Goal: Information Seeking & Learning: Learn about a topic

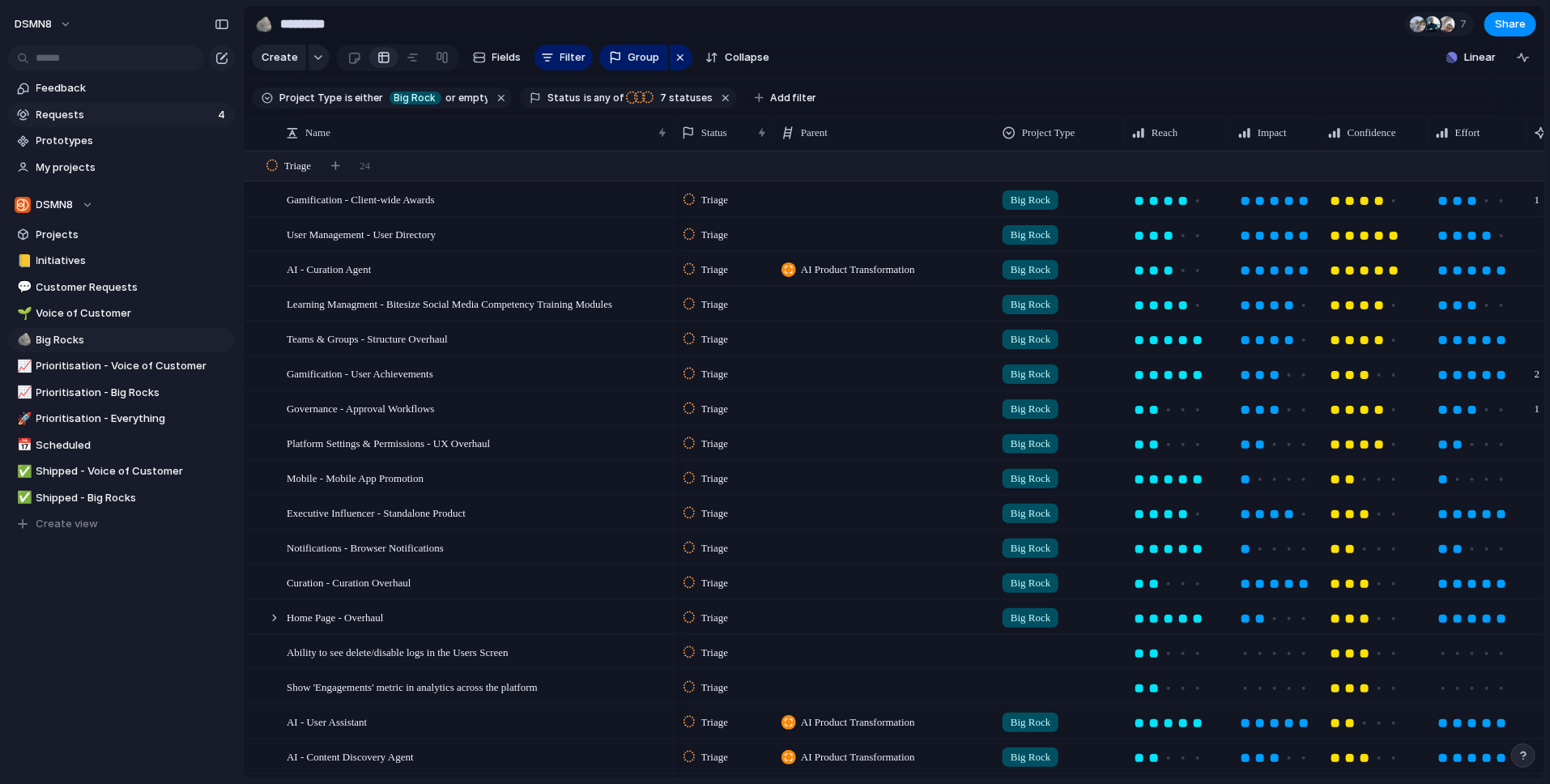
click at [129, 113] on span "Requests" at bounding box center [124, 114] width 176 height 16
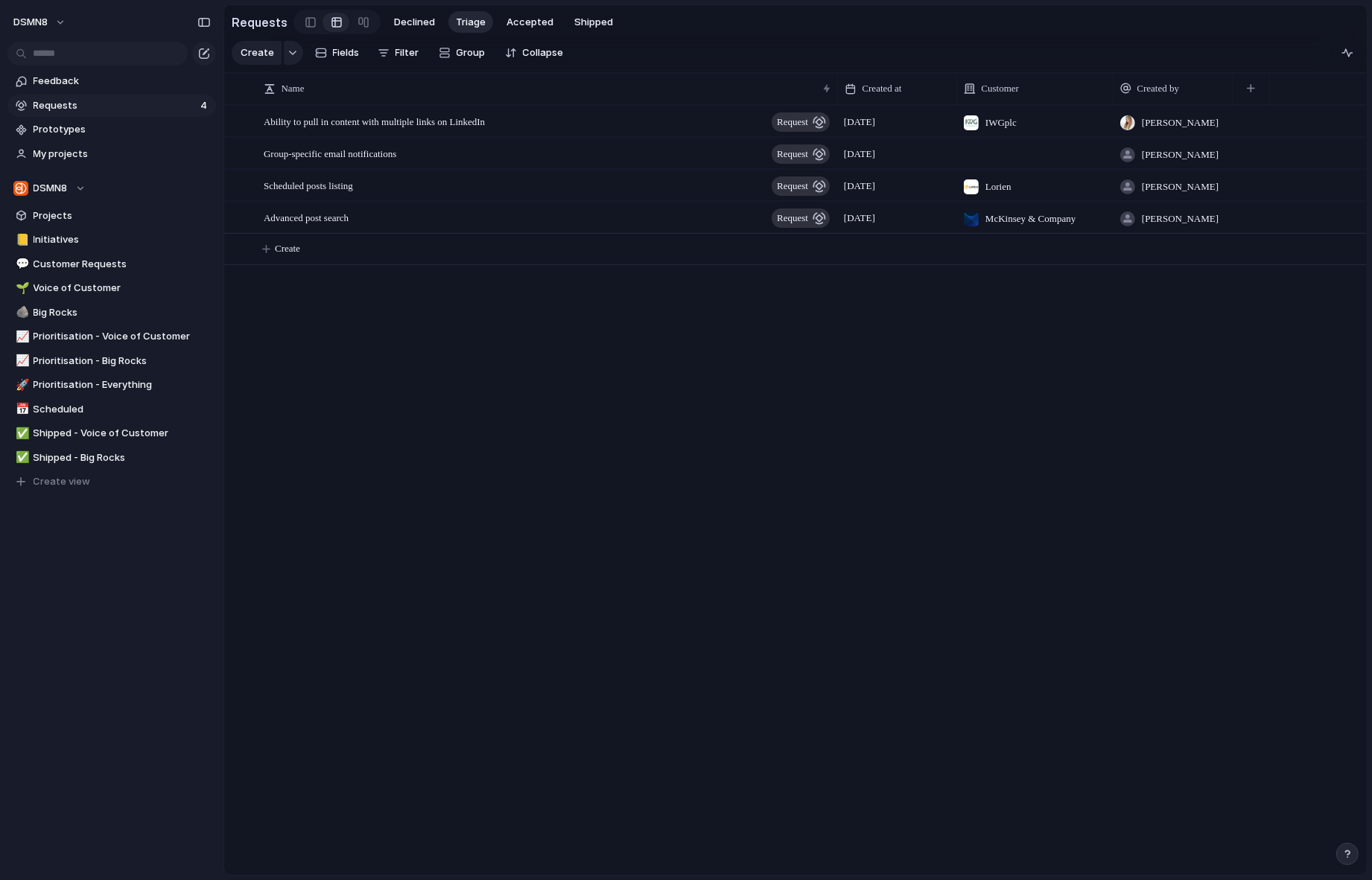
click at [101, 109] on span "Requests" at bounding box center [114, 105] width 162 height 15
click at [108, 108] on span "Requests" at bounding box center [114, 105] width 162 height 15
click at [158, 102] on span "Requests" at bounding box center [114, 105] width 162 height 15
click at [400, 192] on div "Scheduled posts listing request" at bounding box center [547, 186] width 568 height 30
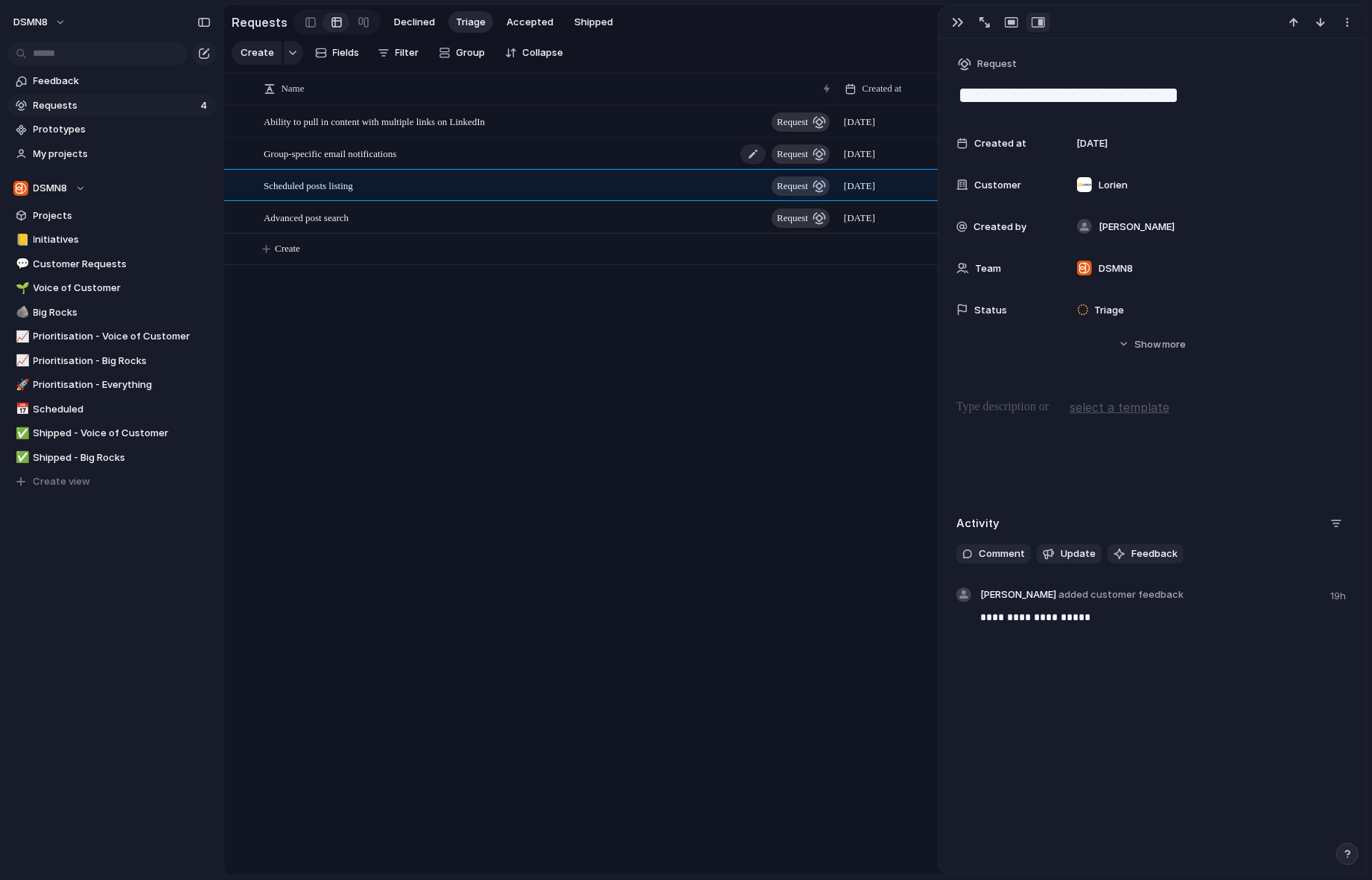
click at [391, 154] on span "Group-specific email notifications" at bounding box center [330, 153] width 133 height 17
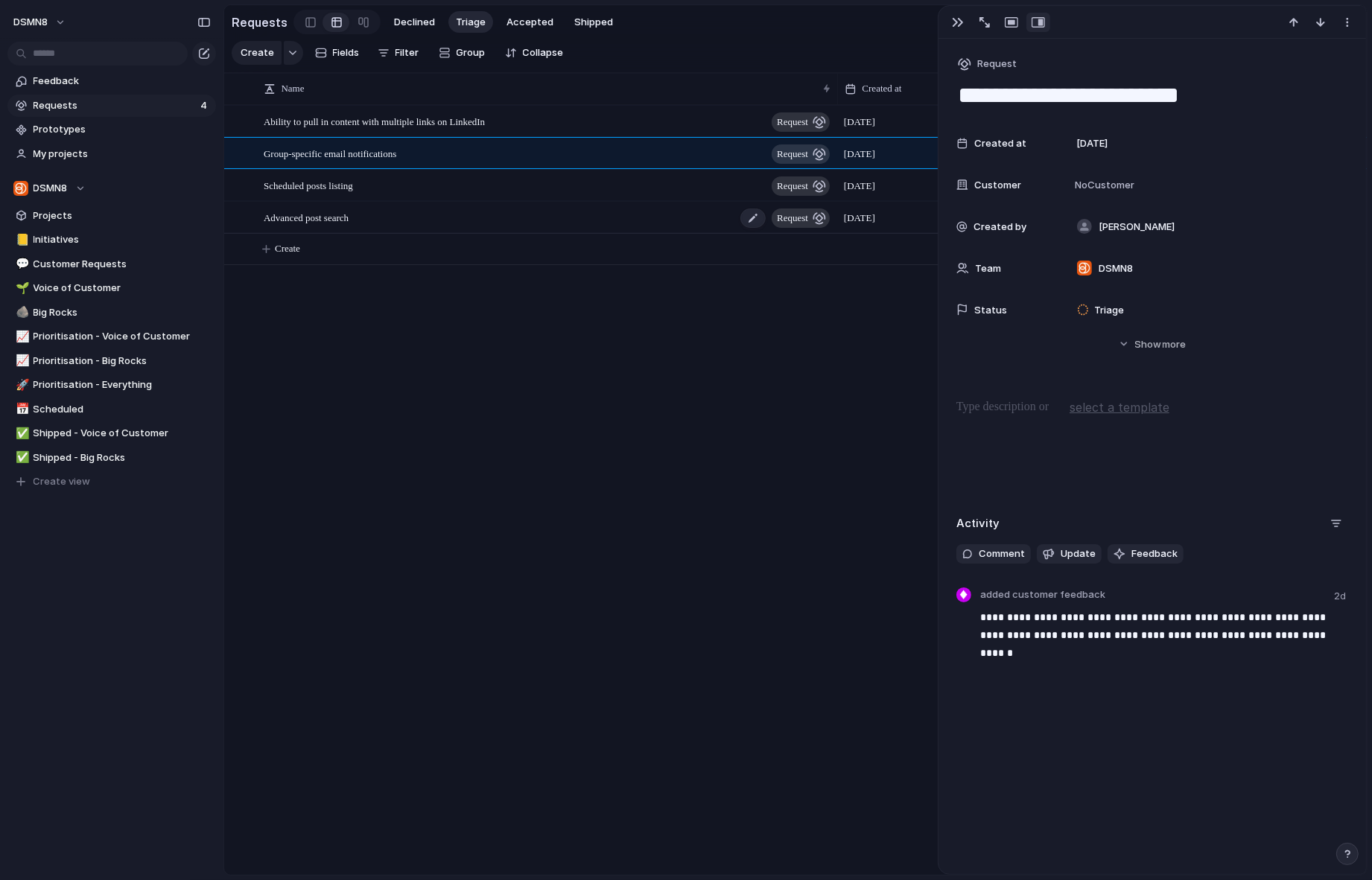
click at [399, 216] on div "Advanced post search request" at bounding box center [547, 218] width 568 height 30
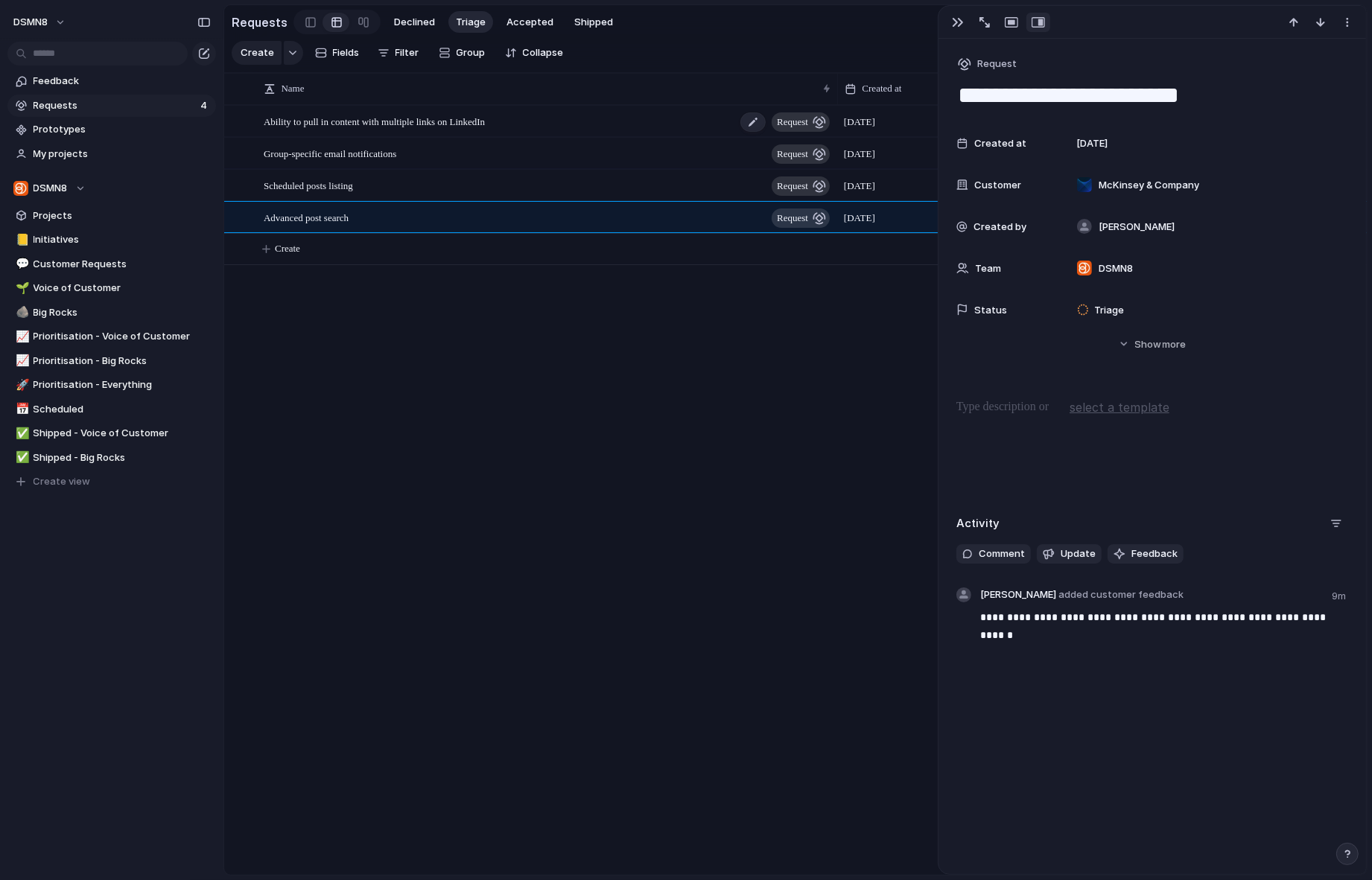
click at [395, 120] on span "Ability to pull in content with multiple links on LinkedIn" at bounding box center [374, 121] width 221 height 17
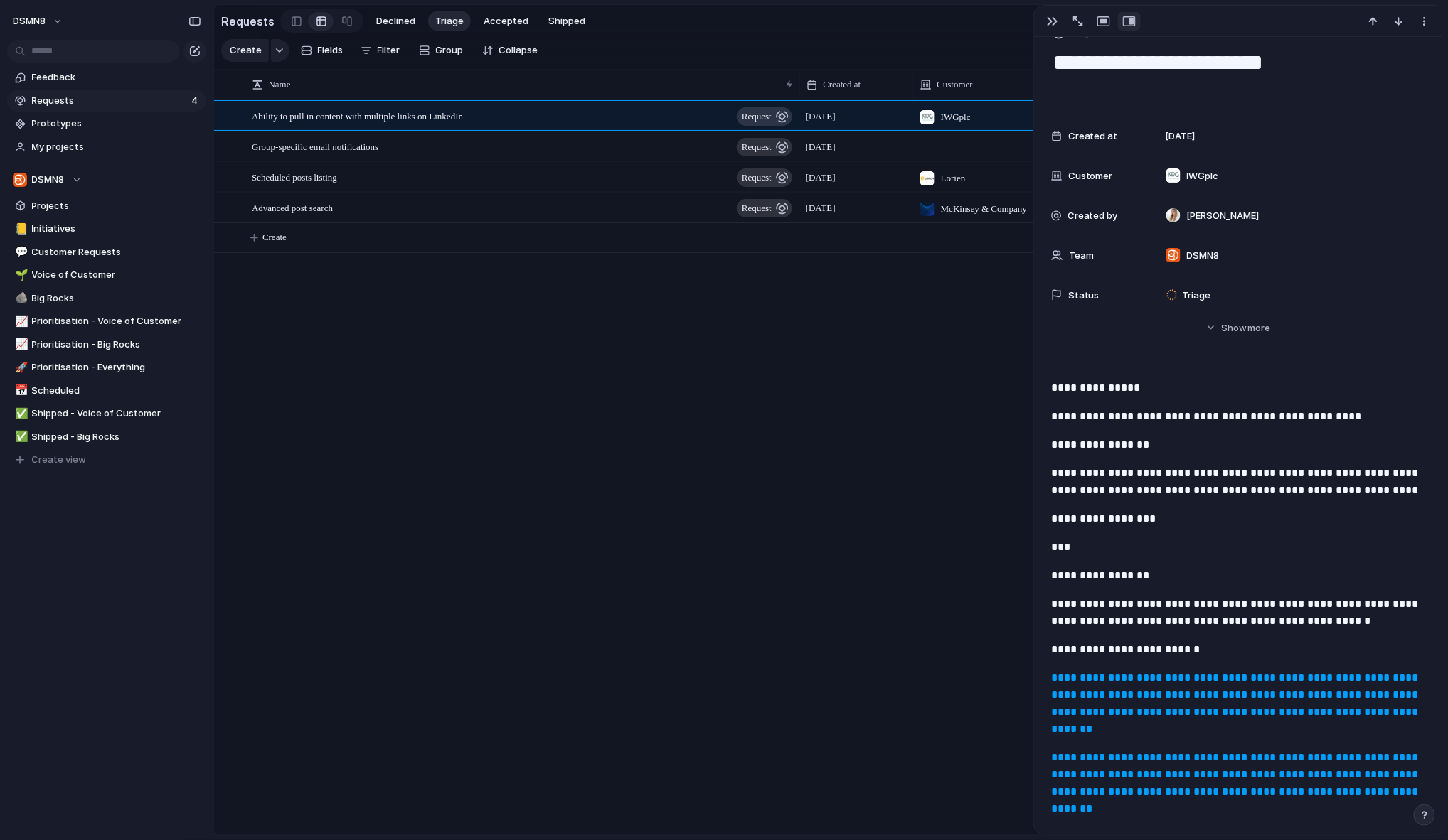
scroll to position [29, 0]
click at [416, 144] on div "Group-specific email notifications request" at bounding box center [522, 146] width 542 height 29
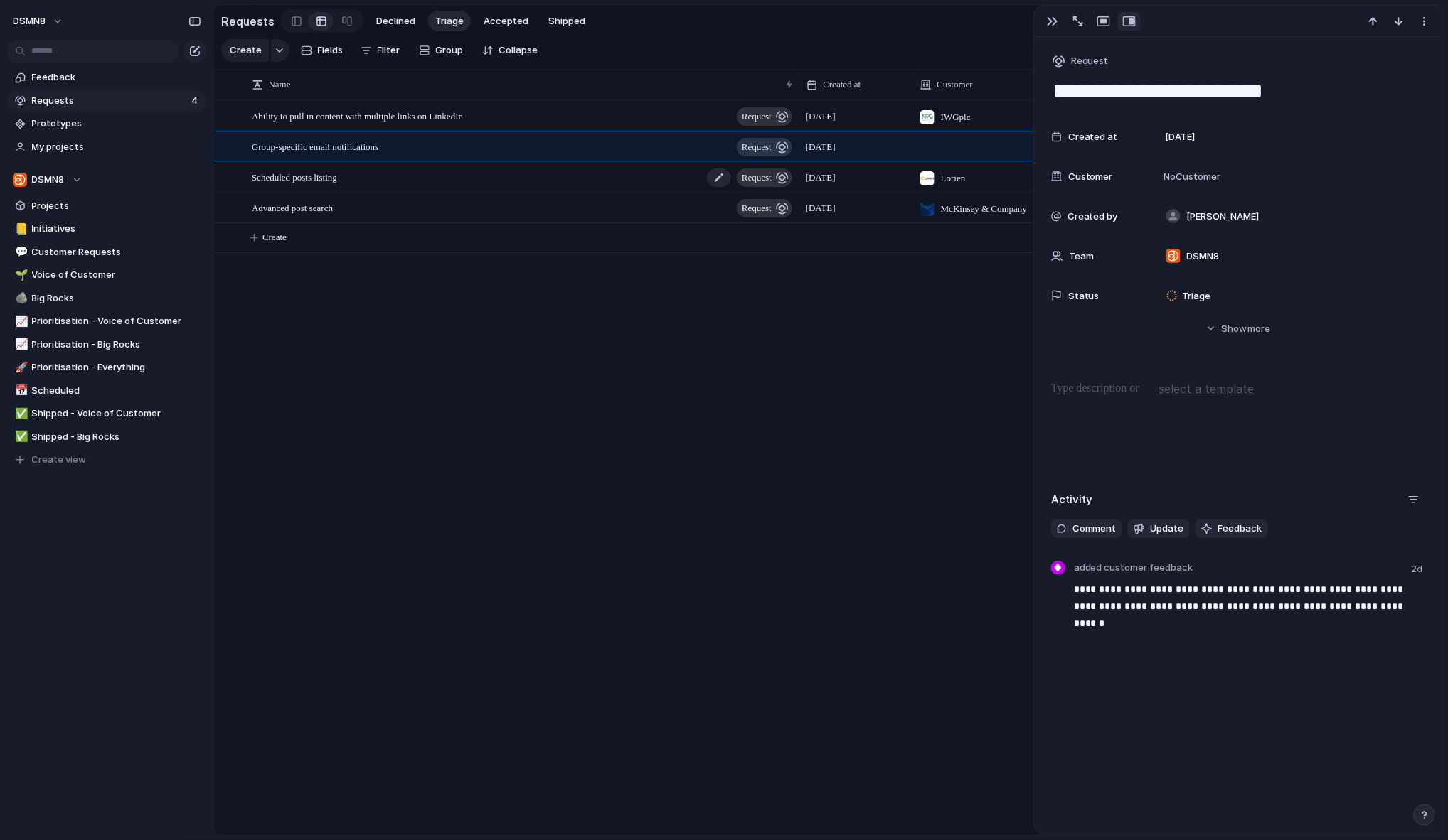
click at [419, 182] on div "Scheduled posts listing request" at bounding box center [522, 177] width 542 height 29
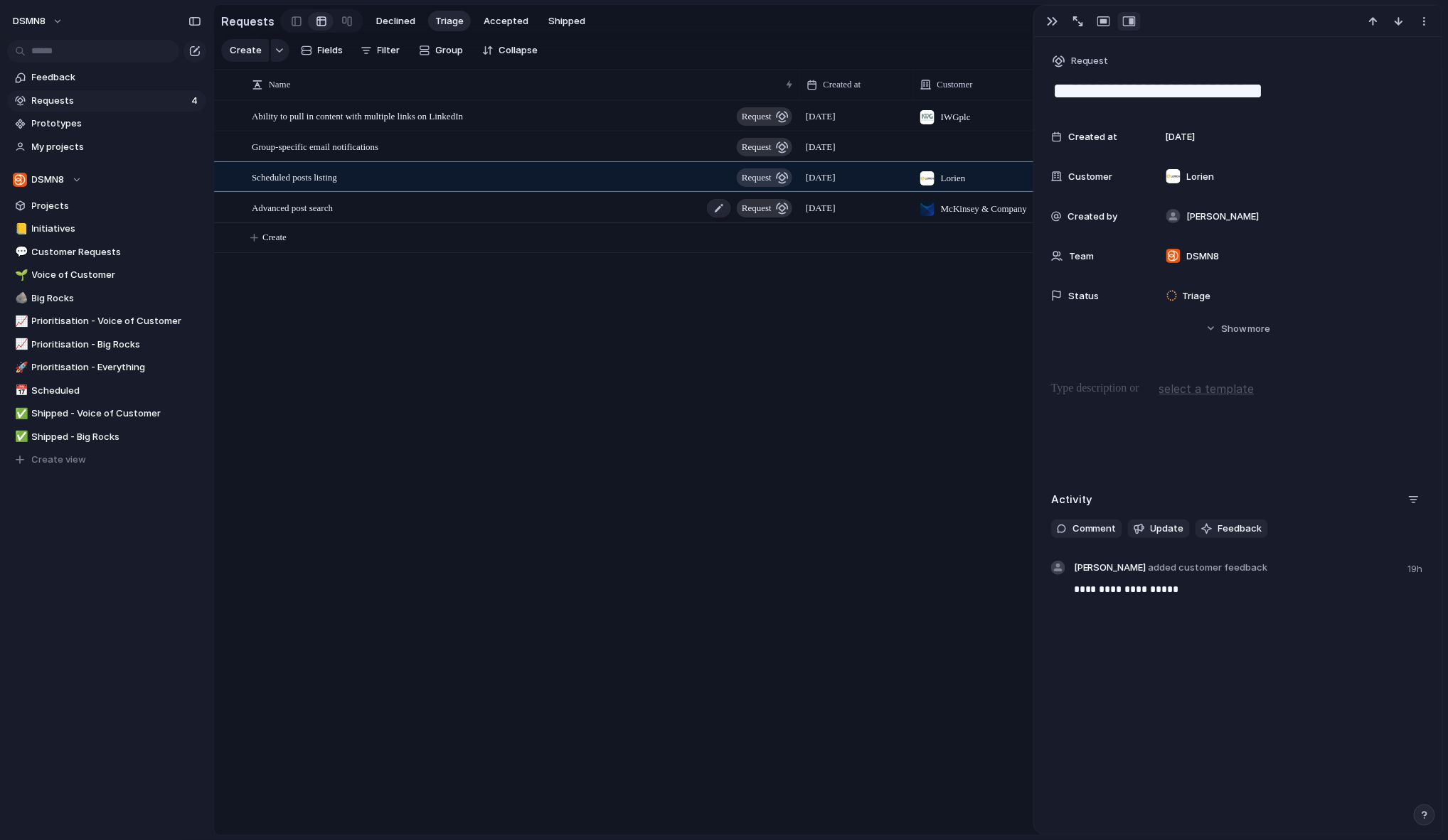
click at [420, 207] on div "Advanced post search request" at bounding box center [522, 208] width 542 height 29
